Goal: Task Accomplishment & Management: Use online tool/utility

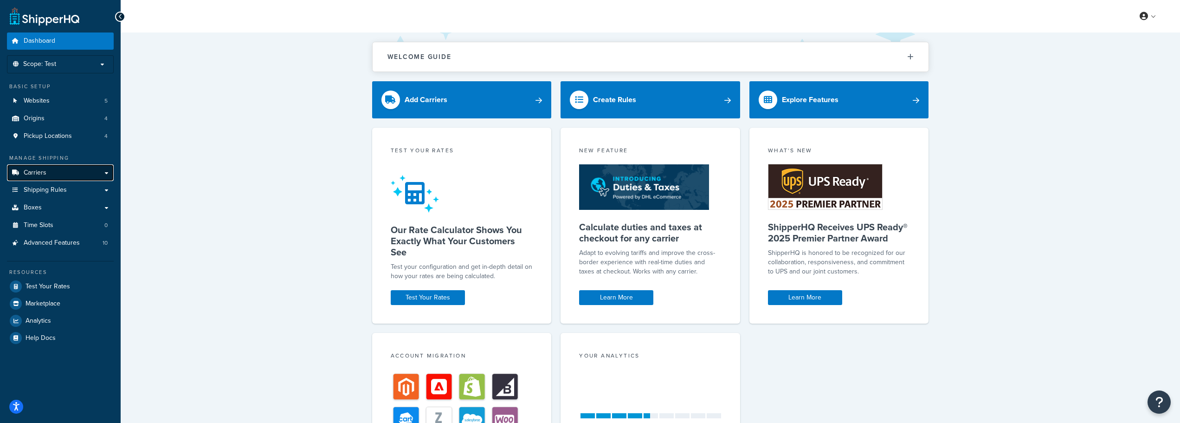
click at [46, 172] on link "Carriers" at bounding box center [60, 172] width 107 height 17
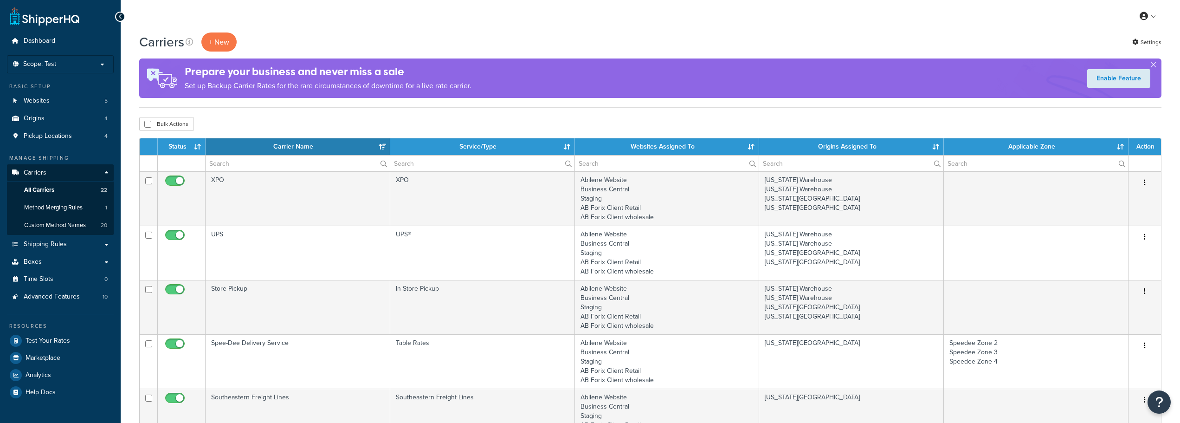
select select "15"
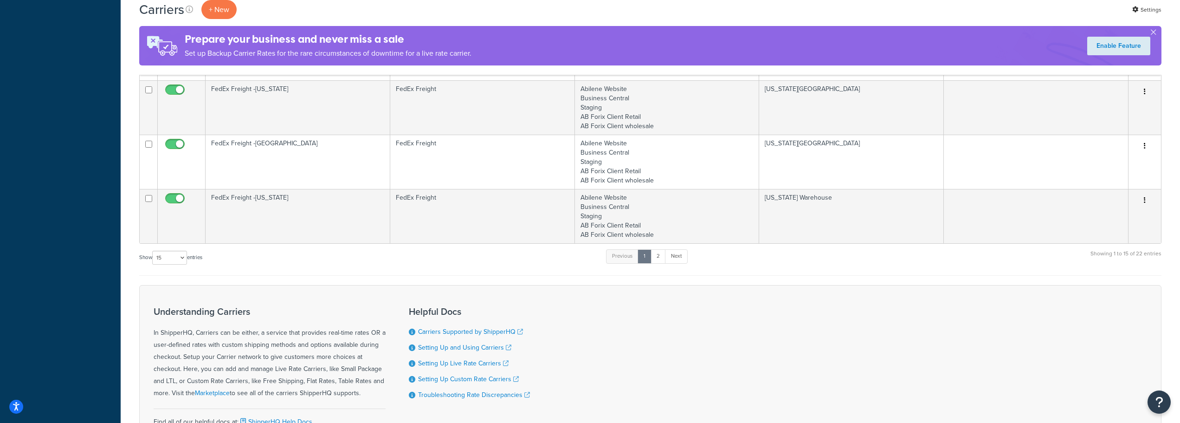
scroll to position [831, 0]
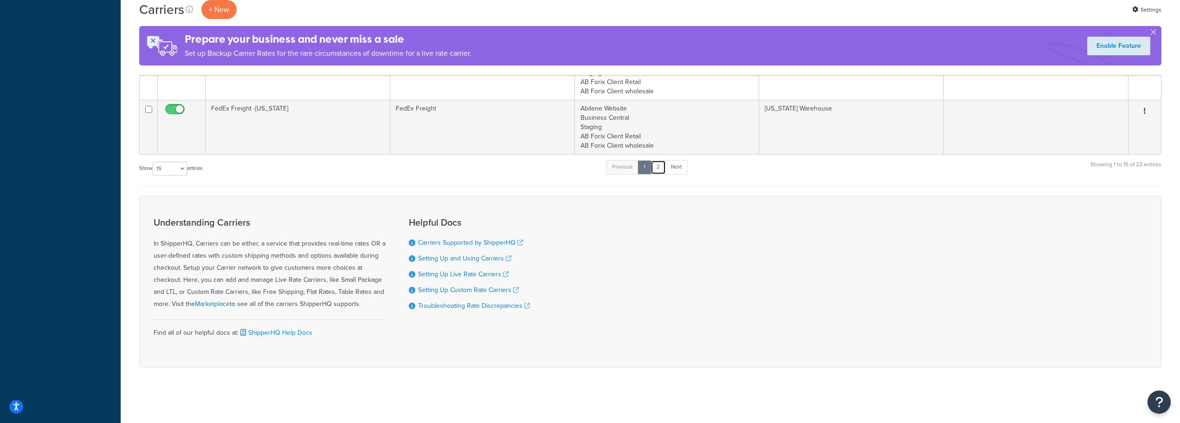
click at [662, 167] on link "2" at bounding box center [658, 167] width 15 height 14
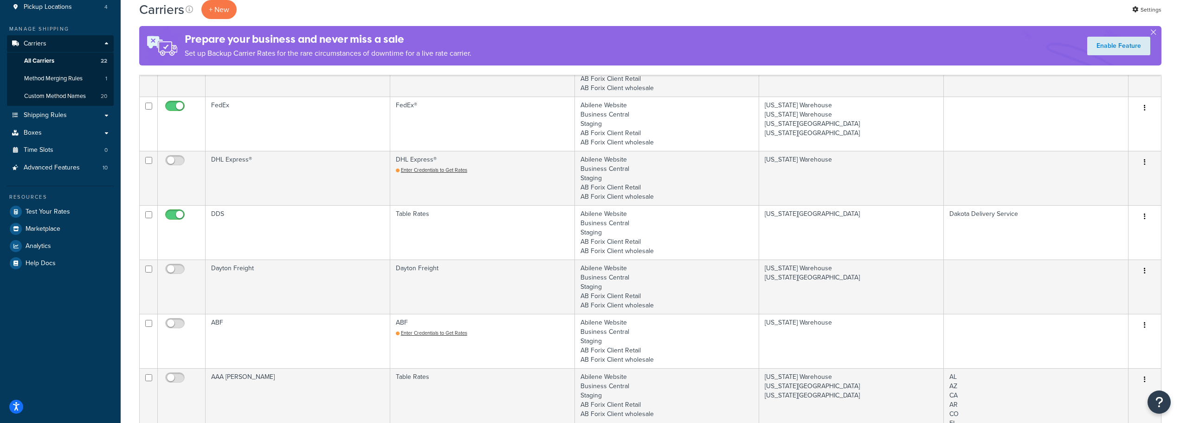
scroll to position [128, 0]
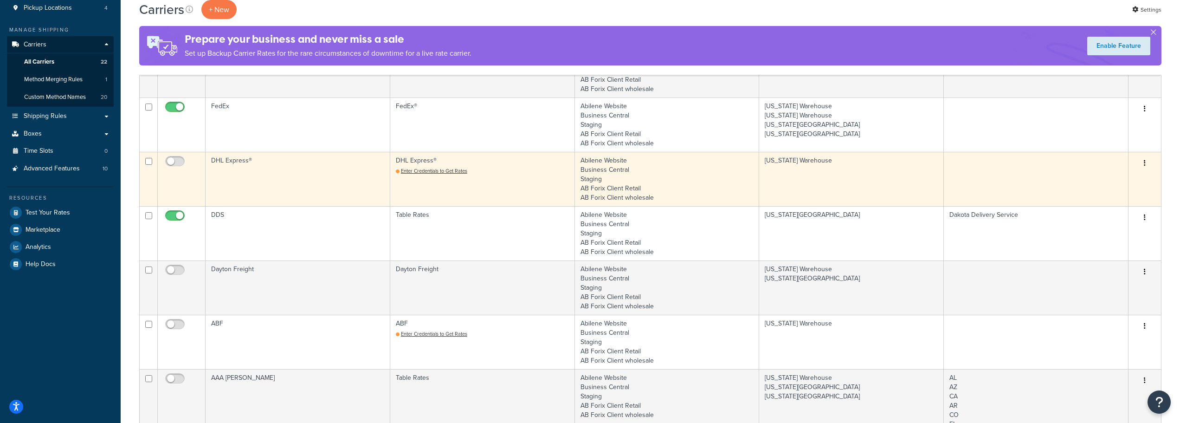
click at [238, 158] on td "DHL Express®" at bounding box center [298, 179] width 185 height 54
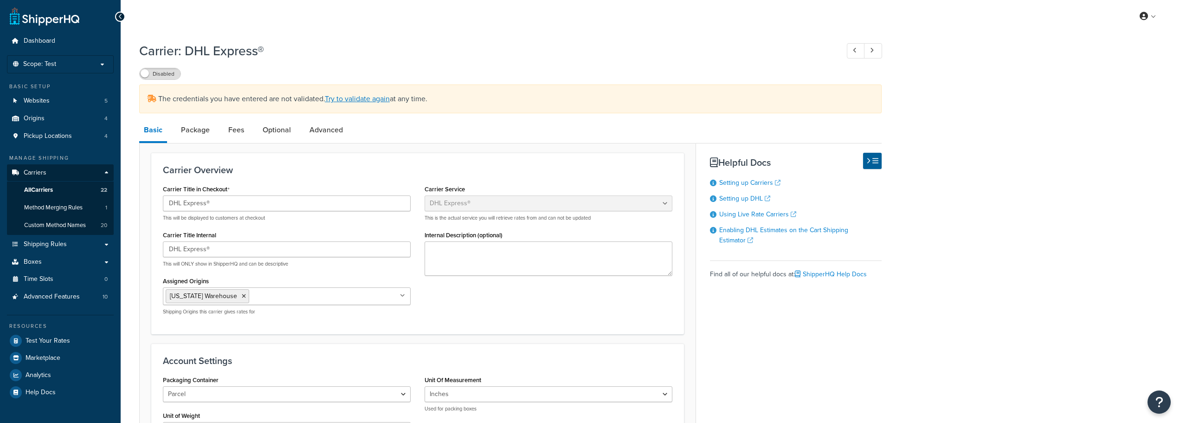
select select "dhl"
click at [347, 101] on link "Try to validate again" at bounding box center [357, 98] width 65 height 11
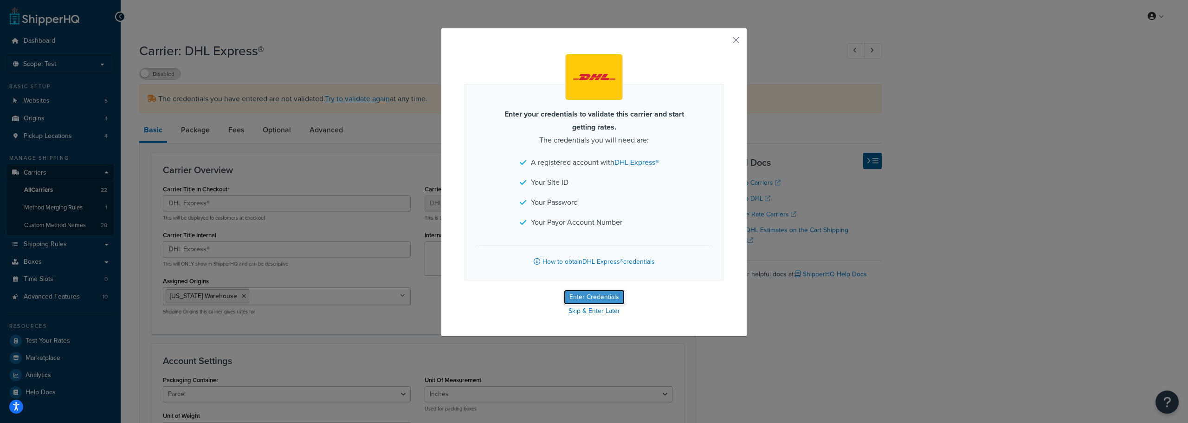
click at [582, 299] on button "Enter Credentials" at bounding box center [594, 297] width 61 height 15
select select "US"
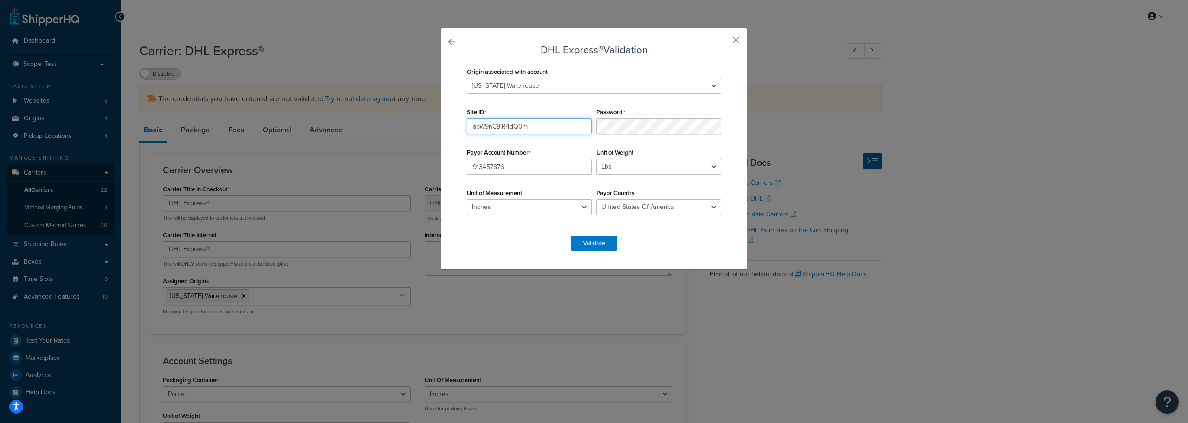
click at [502, 129] on input "apW9nC8iR4dQ0m" at bounding box center [529, 126] width 125 height 16
click at [593, 241] on button "Validate" at bounding box center [594, 243] width 46 height 15
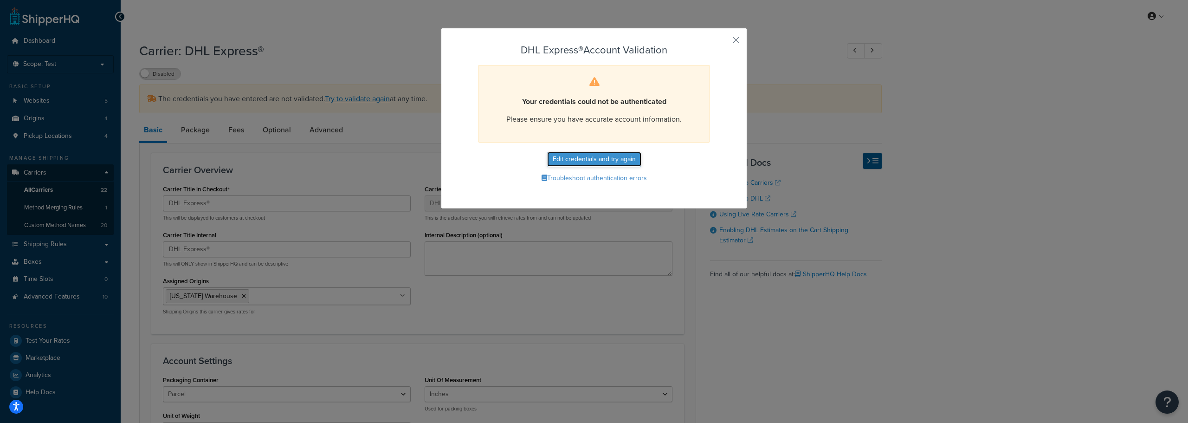
click at [568, 159] on button "Edit credentials and try again" at bounding box center [594, 159] width 94 height 15
select select "US"
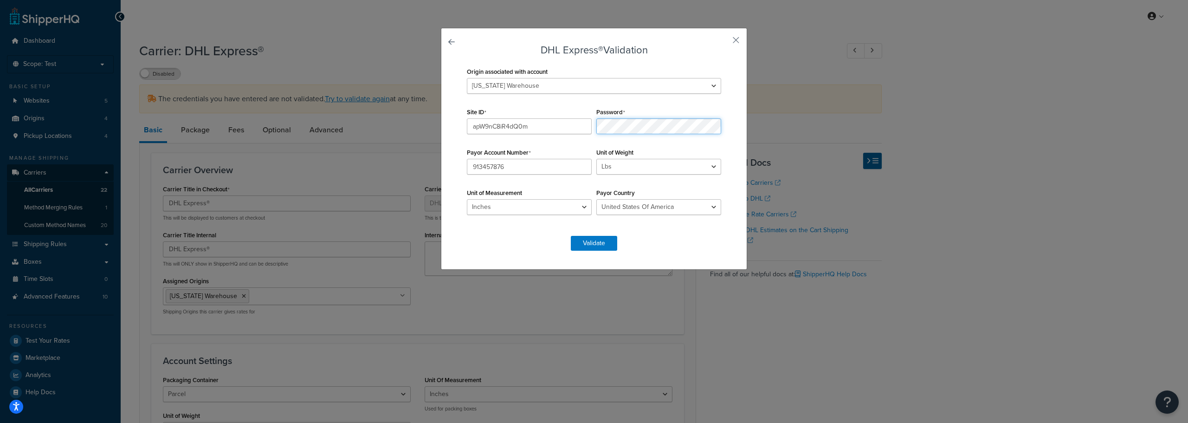
click at [587, 126] on div "Origin associated with account Kansas Warehouse Montana Warehouse South Carolin…" at bounding box center [593, 145] width 259 height 161
drag, startPoint x: 592, startPoint y: 125, endPoint x: 573, endPoint y: 227, distance: 103.8
click at [573, 227] on form "DHL Express® Validation Origin associated with account Kansas Warehouse Montana…" at bounding box center [593, 148] width 259 height 206
click at [597, 242] on button "Validate" at bounding box center [594, 243] width 46 height 15
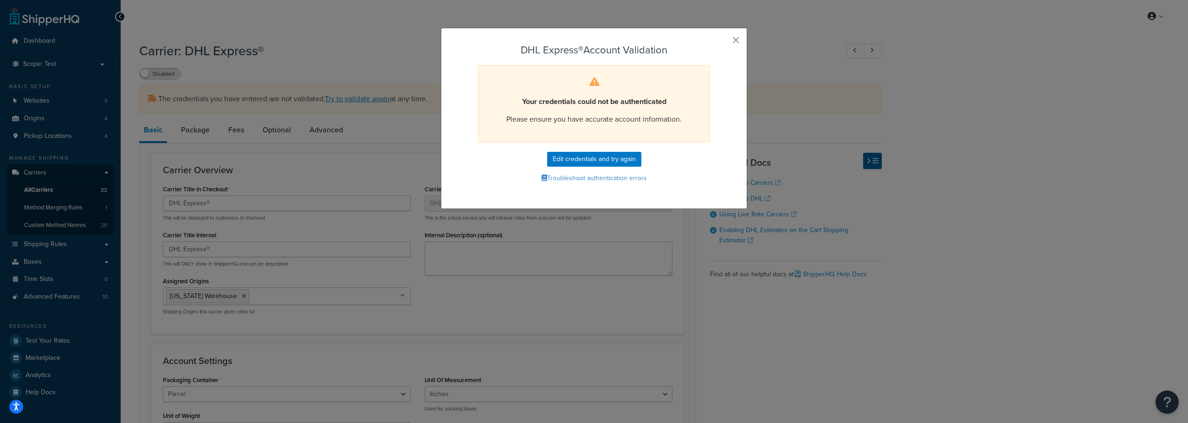
click at [723, 42] on button "button" at bounding box center [722, 43] width 2 height 2
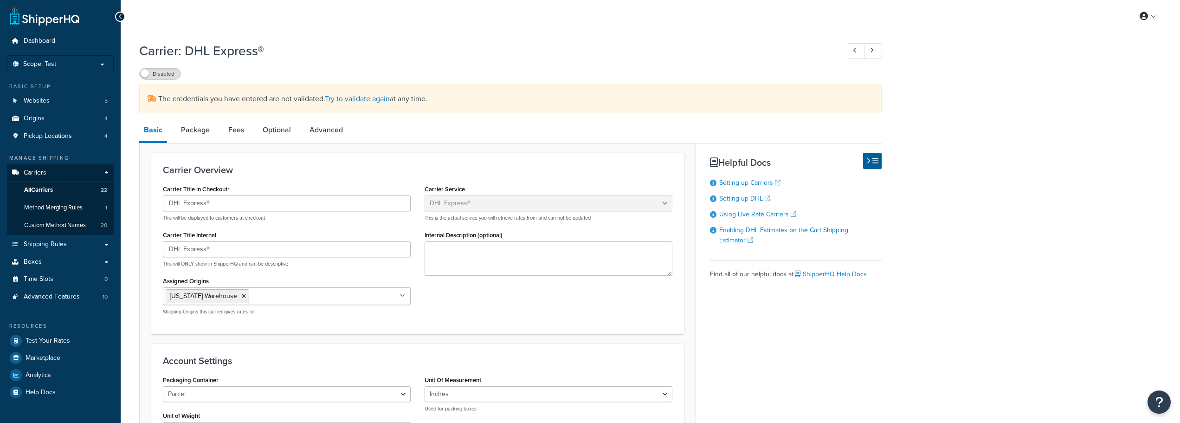
select select "dhl"
click at [356, 98] on link "Try to validate again" at bounding box center [357, 98] width 65 height 11
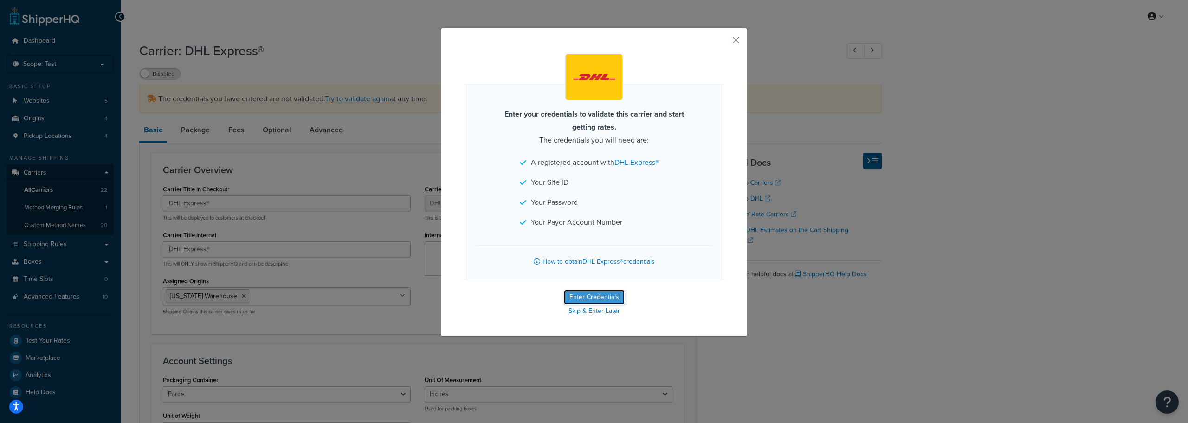
click at [578, 293] on button "Enter Credentials" at bounding box center [594, 297] width 61 height 15
select select "US"
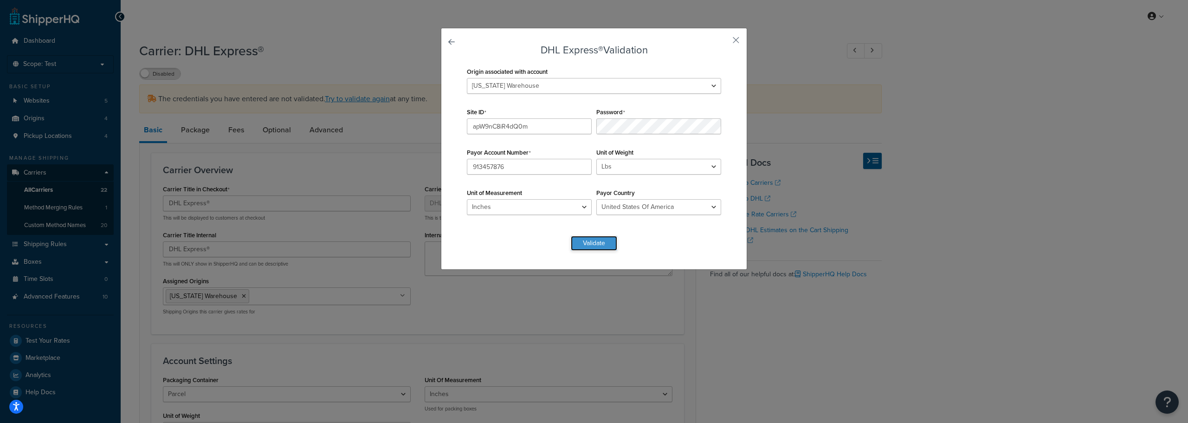
click at [580, 249] on button "Validate" at bounding box center [594, 243] width 46 height 15
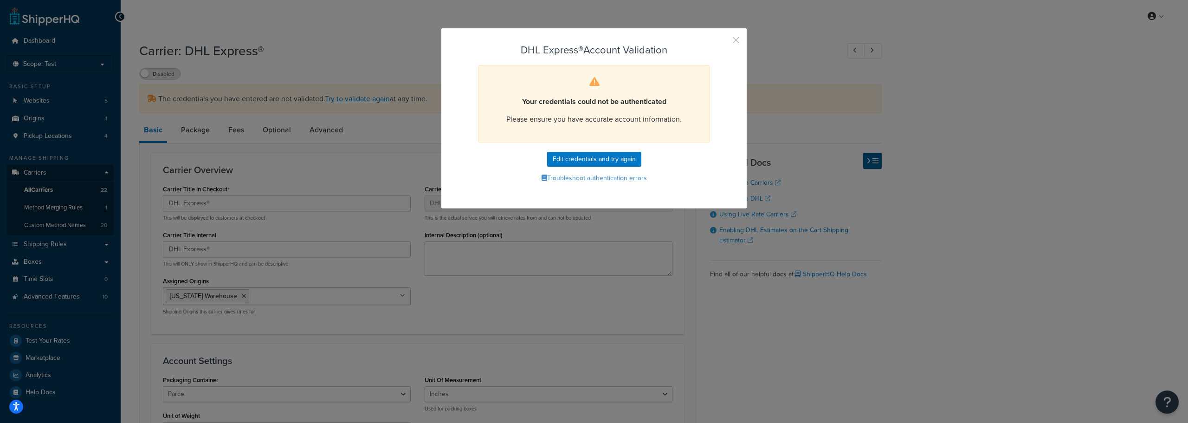
drag, startPoint x: 731, startPoint y: 38, endPoint x: 548, endPoint y: 21, distance: 184.1
click at [723, 42] on button "button" at bounding box center [722, 43] width 2 height 2
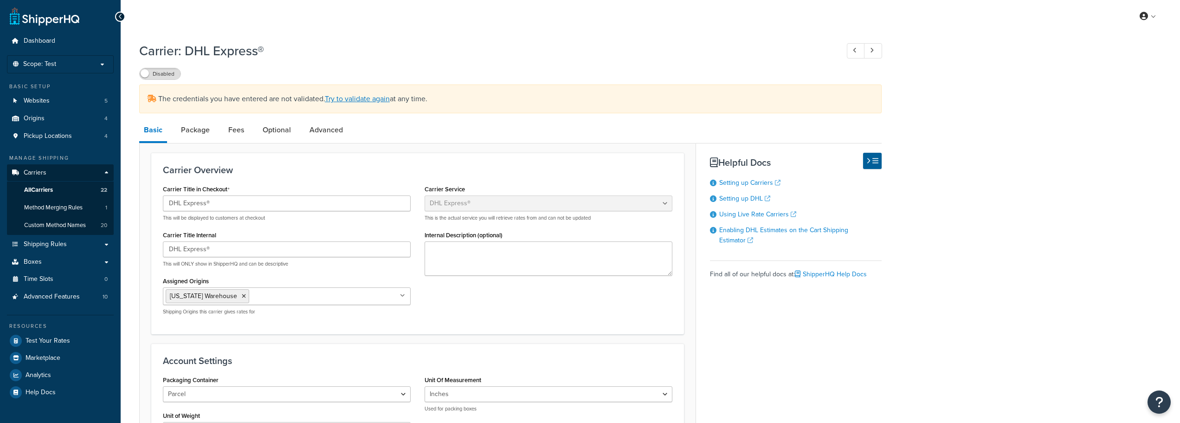
select select "dhl"
